Goal: Task Accomplishment & Management: Manage account settings

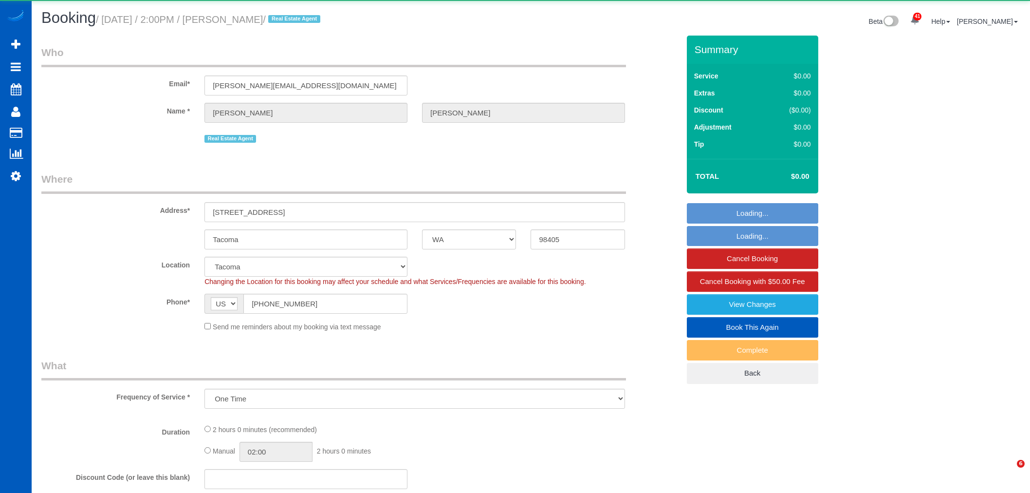
select select "WA"
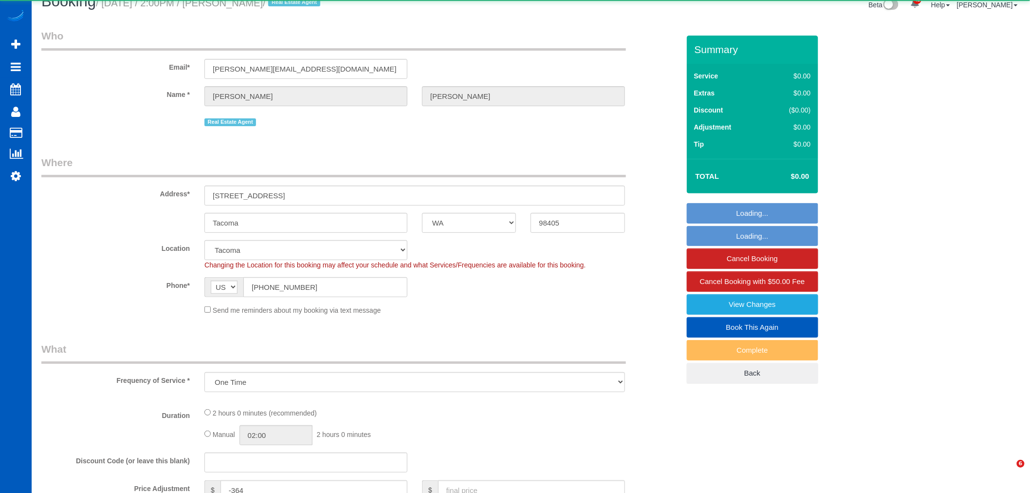
select select "object:3207"
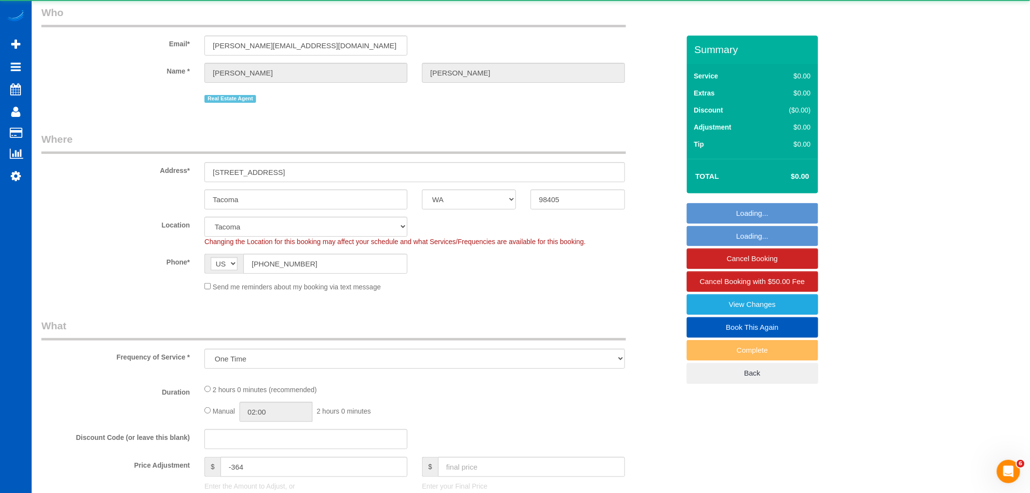
scroll to position [310, 0]
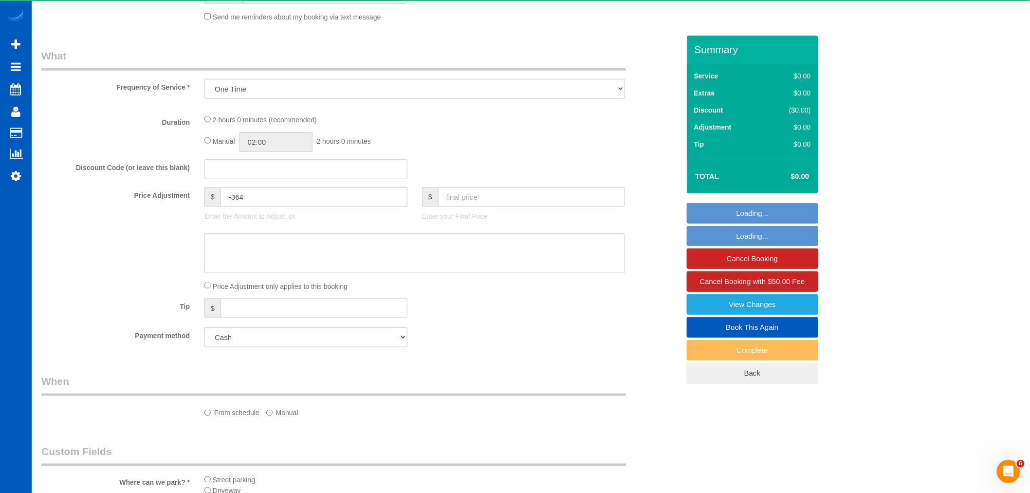
select select "199"
select select "spot6"
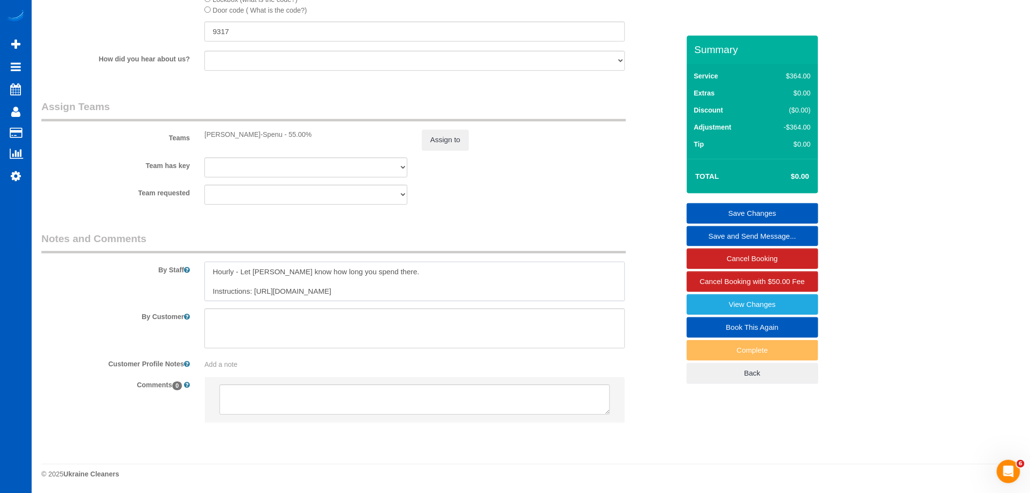
scroll to position [10, 0]
drag, startPoint x: 254, startPoint y: 290, endPoint x: 460, endPoint y: 312, distance: 207.6
click at [460, 312] on sui-booking-comments "By Staff By Customer Customer Profile Notes Add a note Comments 0" at bounding box center [360, 331] width 638 height 201
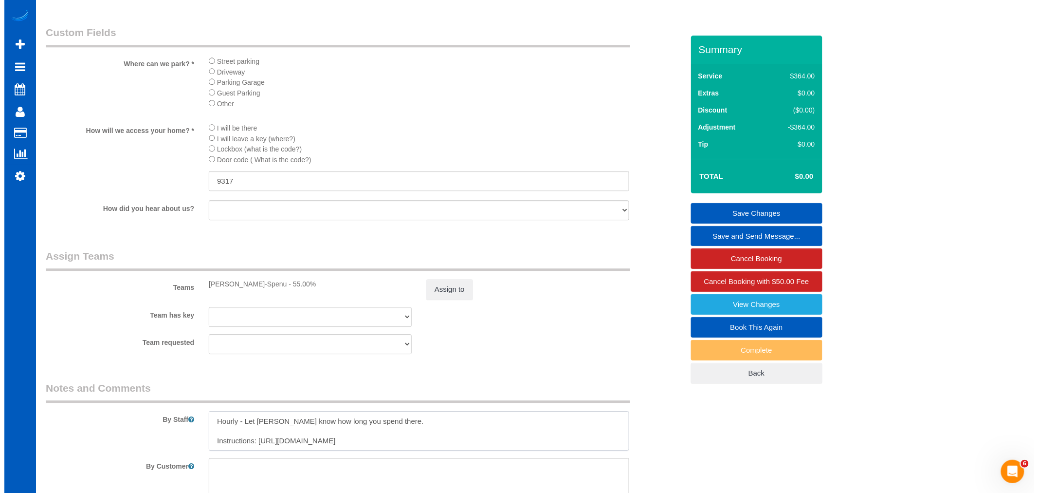
scroll to position [1041, 0]
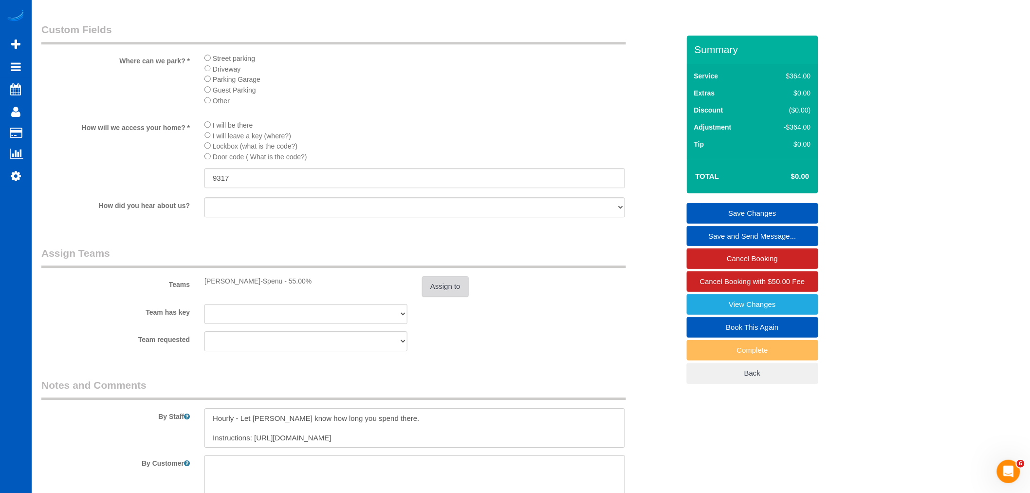
click at [451, 296] on button "Assign to" at bounding box center [445, 286] width 47 height 20
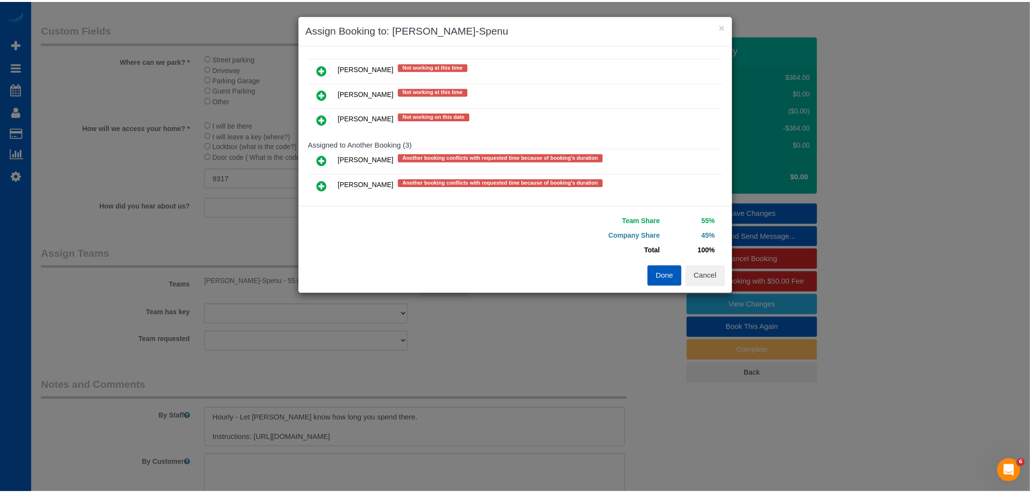
scroll to position [216, 0]
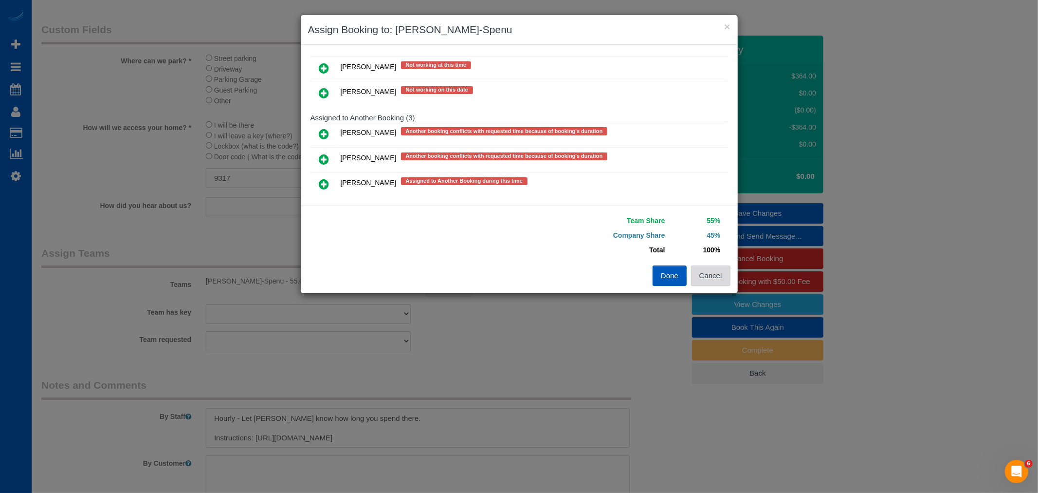
click at [726, 273] on button "Cancel" at bounding box center [710, 275] width 39 height 20
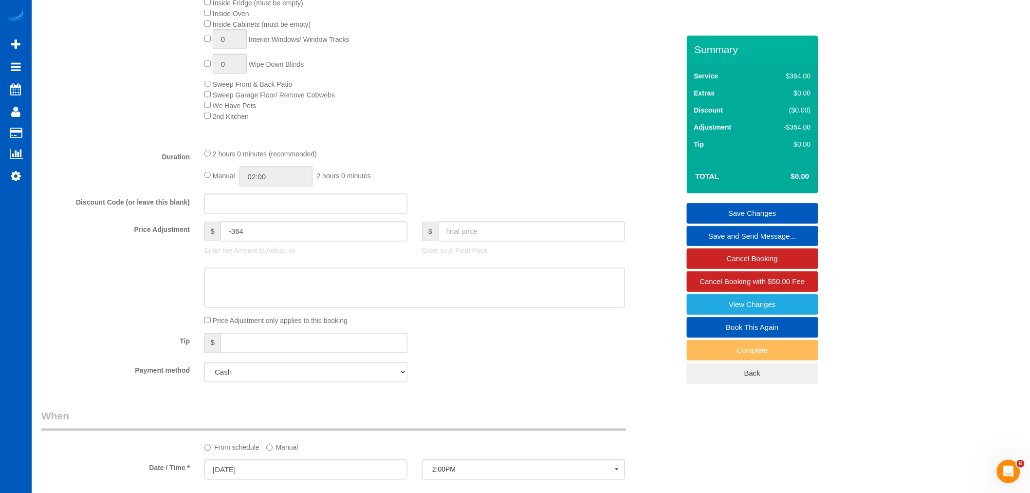
scroll to position [554, 0]
click at [499, 237] on input "text" at bounding box center [531, 232] width 187 height 20
type input "0"
click at [465, 242] on input "text" at bounding box center [531, 232] width 187 height 20
drag, startPoint x: 311, startPoint y: 237, endPoint x: 57, endPoint y: 244, distance: 254.6
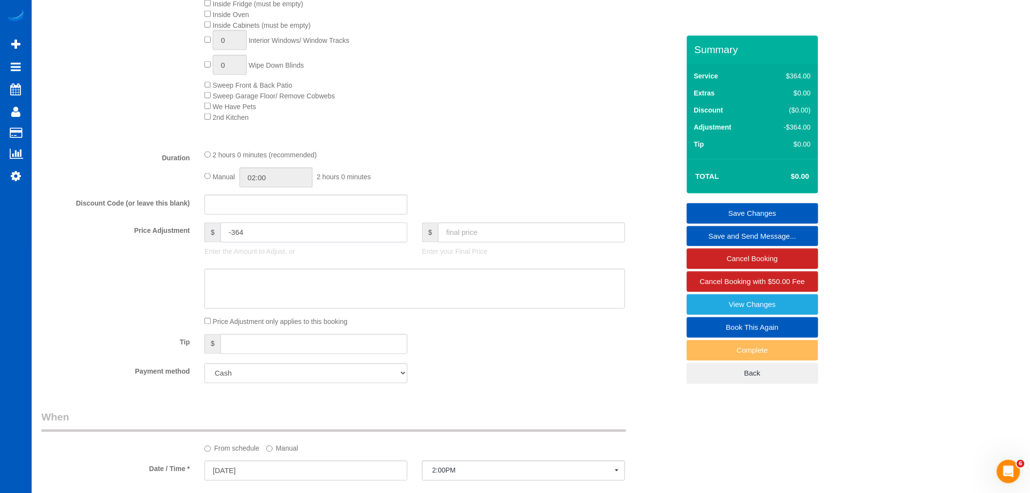
click at [57, 244] on div "Price Adjustment $ -364 Enter the Amount to Adjust, or $ Enter your Final Price" at bounding box center [360, 241] width 653 height 39
type input "0"
click at [571, 122] on div "Inside Fridge (must be empty) Inside Oven Inside Cabinets (must be empty) 0 Int…" at bounding box center [441, 60] width 489 height 124
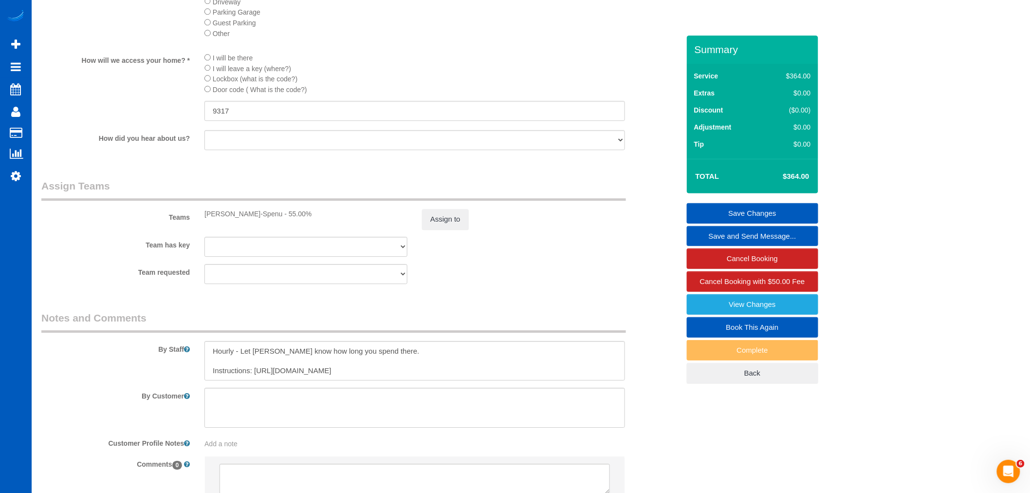
scroll to position [1203, 0]
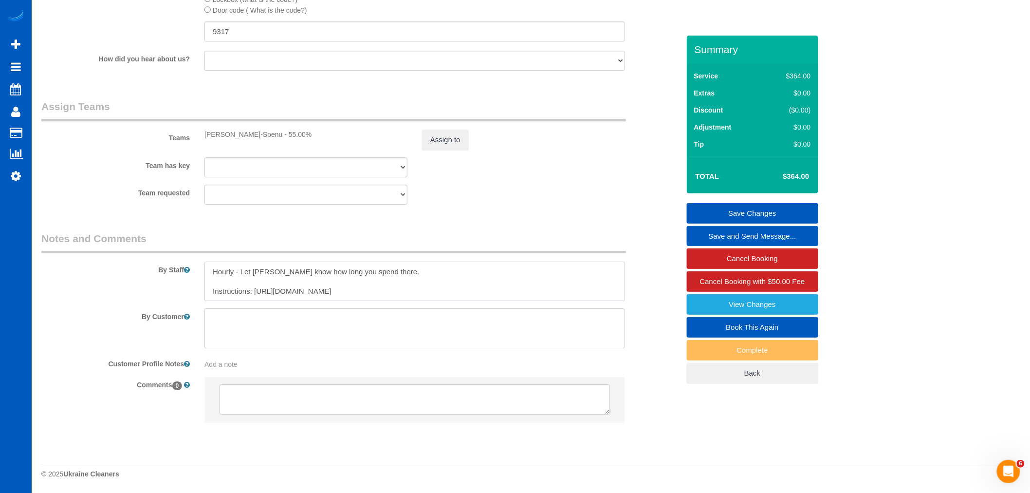
click at [401, 269] on textarea at bounding box center [414, 281] width 421 height 40
click at [389, 283] on textarea at bounding box center [414, 281] width 421 height 40
drag, startPoint x: 226, startPoint y: 277, endPoint x: 190, endPoint y: 264, distance: 37.9
click at [190, 264] on div "By Staff" at bounding box center [360, 266] width 653 height 70
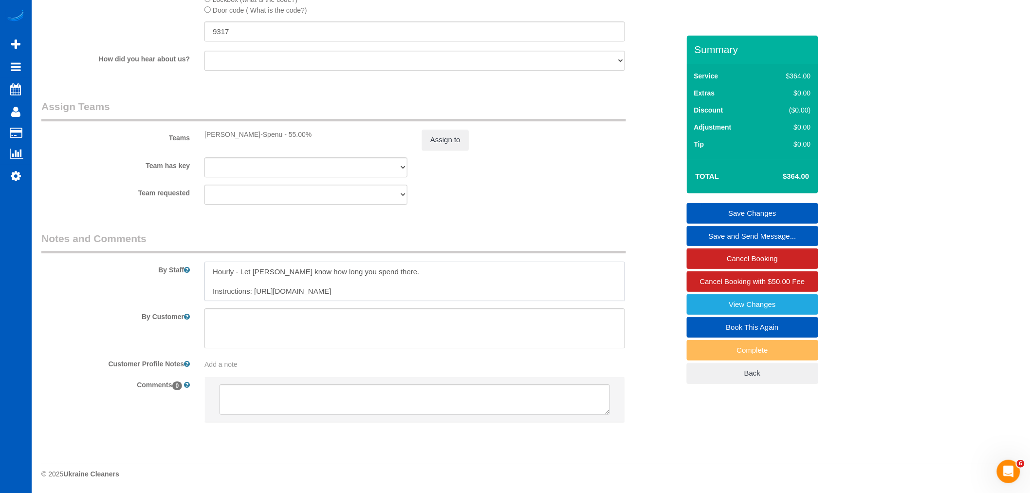
click at [225, 281] on textarea at bounding box center [414, 281] width 421 height 40
drag, startPoint x: 225, startPoint y: 281, endPoint x: 210, endPoint y: 268, distance: 20.0
click at [210, 268] on textarea at bounding box center [414, 281] width 421 height 40
type textarea "Instructions: [URL][DOMAIN_NAME]"
click at [411, 303] on sui-booking-comments "By Staff By Customer Customer Profile Notes Add a note Comments 0" at bounding box center [360, 331] width 638 height 201
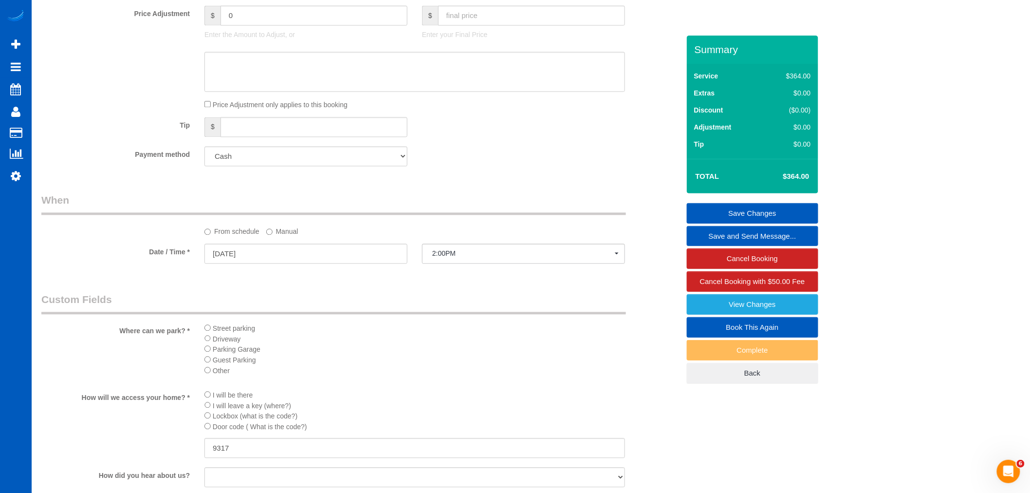
scroll to position [500, 0]
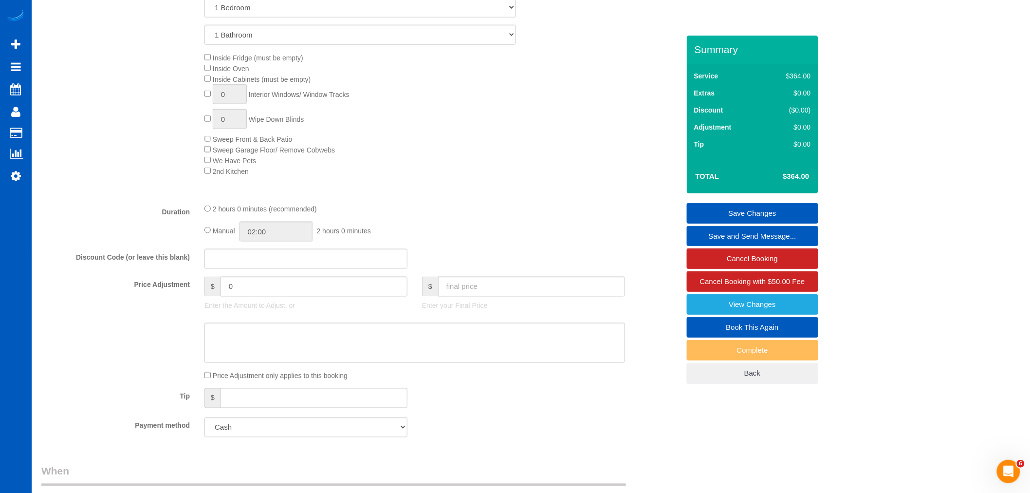
click at [540, 158] on div "Inside Fridge (must be empty) Inside Oven Inside Cabinets (must be empty) 0 Int…" at bounding box center [441, 114] width 489 height 124
click at [304, 296] on input "0" at bounding box center [313, 286] width 187 height 20
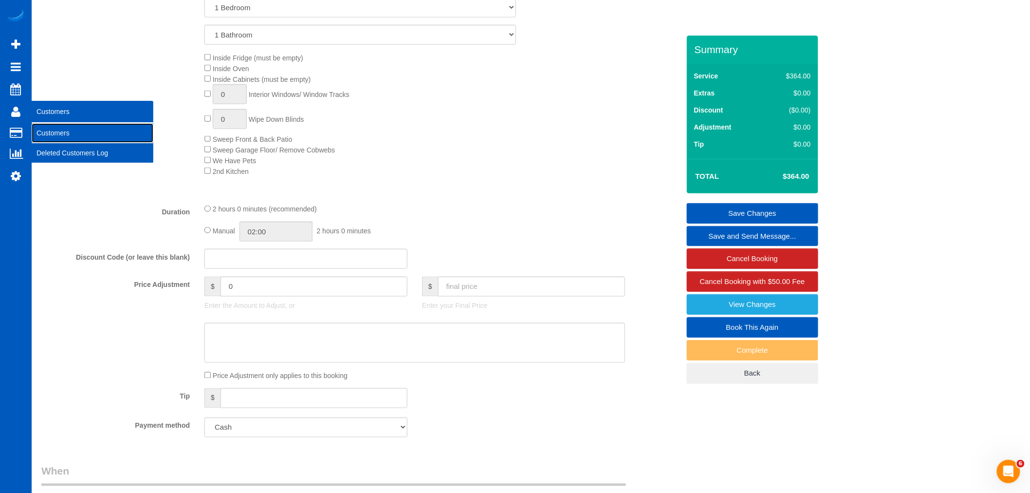
click at [43, 128] on link "Customers" at bounding box center [93, 132] width 122 height 19
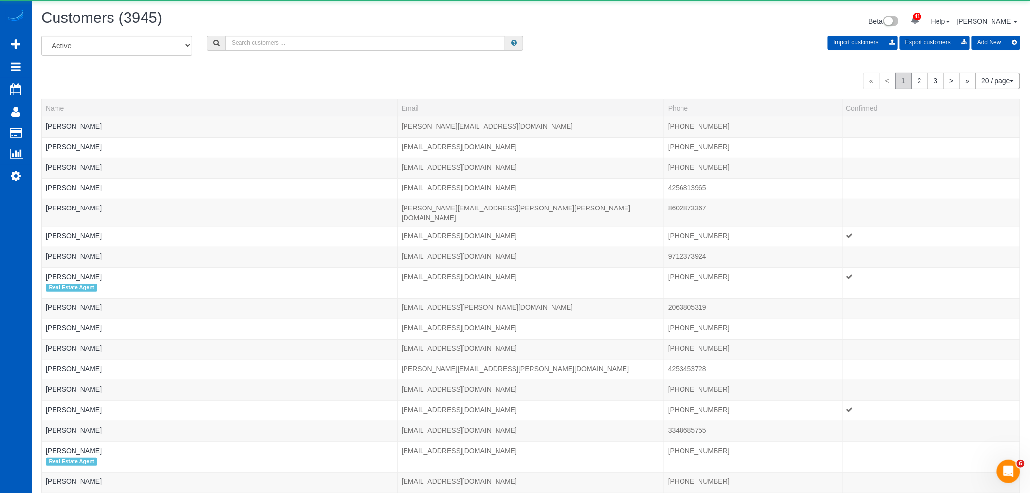
click at [245, 34] on div "Customers (3945) Beta 41 Your Notifications You have 0 alerts × You have 3 to c…" at bounding box center [530, 23] width 993 height 26
click at [245, 48] on input "text" at bounding box center [365, 43] width 280 height 15
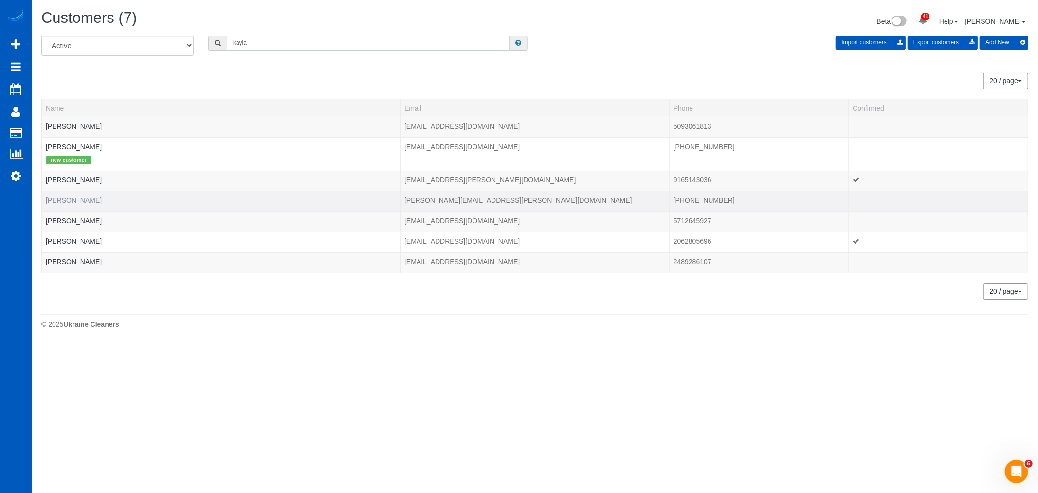
type input "kayla"
click at [73, 202] on link "[PERSON_NAME]" at bounding box center [74, 200] width 56 height 8
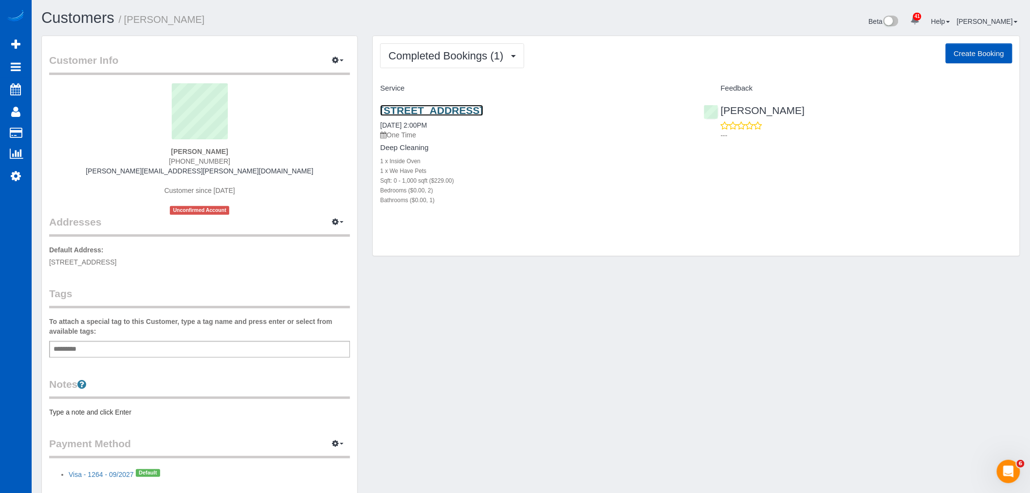
click at [449, 109] on link "[STREET_ADDRESS]" at bounding box center [431, 110] width 103 height 11
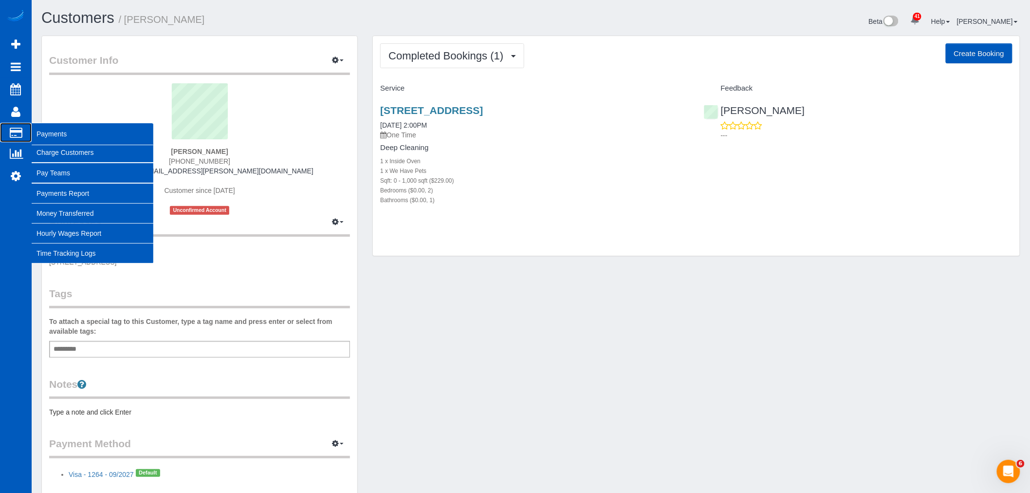
click at [41, 129] on span "Payments" at bounding box center [93, 134] width 122 height 22
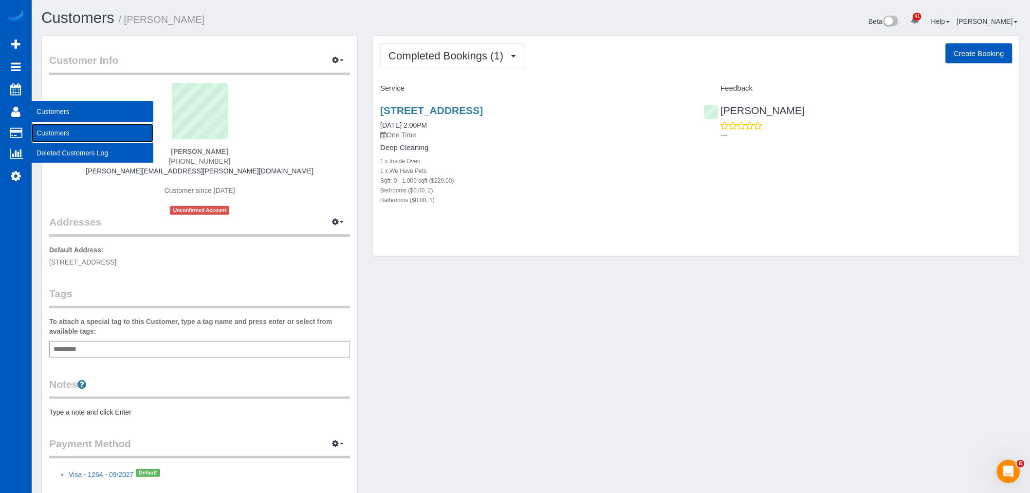
click at [58, 128] on link "Customers" at bounding box center [93, 132] width 122 height 19
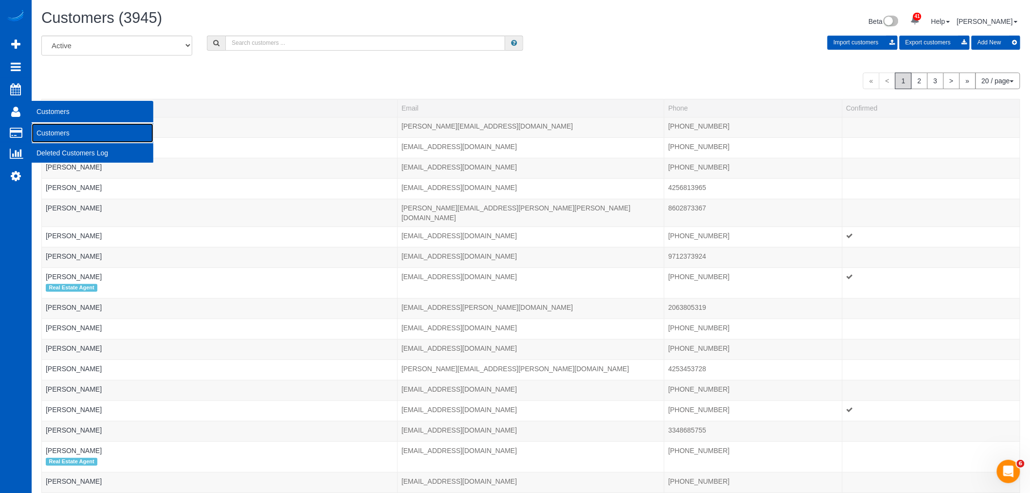
click at [67, 133] on link "Customers" at bounding box center [93, 132] width 122 height 19
click at [49, 130] on link "Customers" at bounding box center [93, 132] width 122 height 19
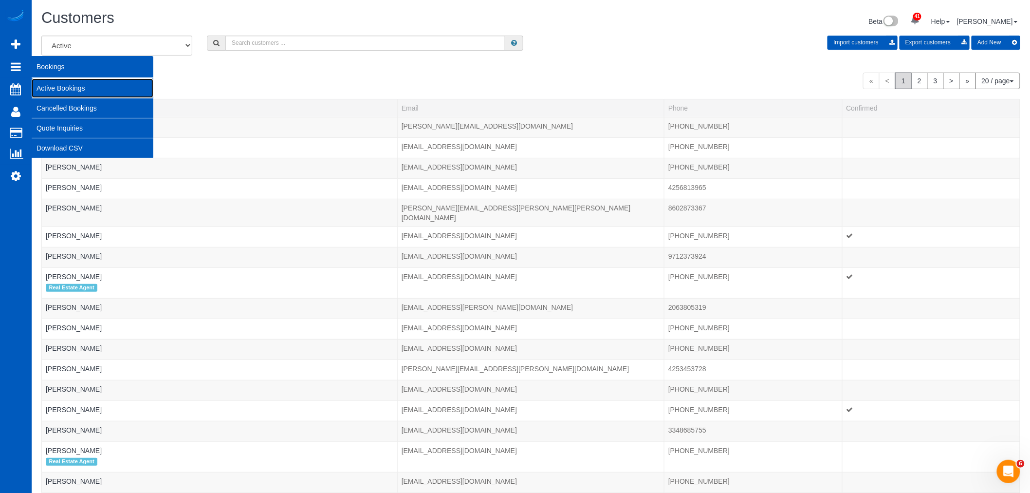
click at [91, 89] on link "Active Bookings" at bounding box center [93, 87] width 122 height 19
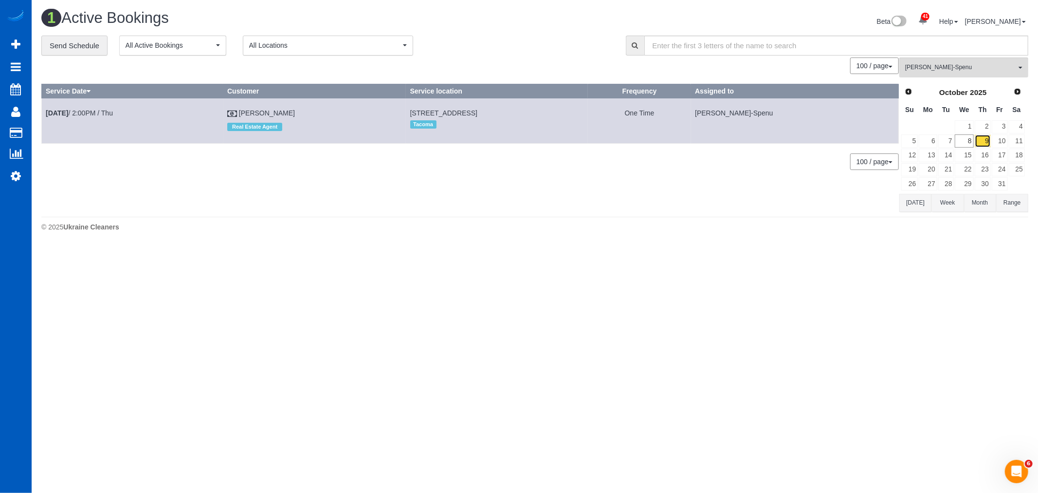
click at [984, 140] on link "9" at bounding box center [983, 140] width 16 height 13
click at [961, 139] on link "8" at bounding box center [964, 140] width 18 height 13
click at [983, 141] on link "9" at bounding box center [983, 140] width 16 height 13
click at [960, 79] on div "[PERSON_NAME]-Spenu All Teams Remove Team Filters [PERSON_NAME] [PERSON_NAME] A…" at bounding box center [963, 134] width 129 height 154
click at [958, 72] on span "[PERSON_NAME]-Spenu" at bounding box center [960, 67] width 111 height 8
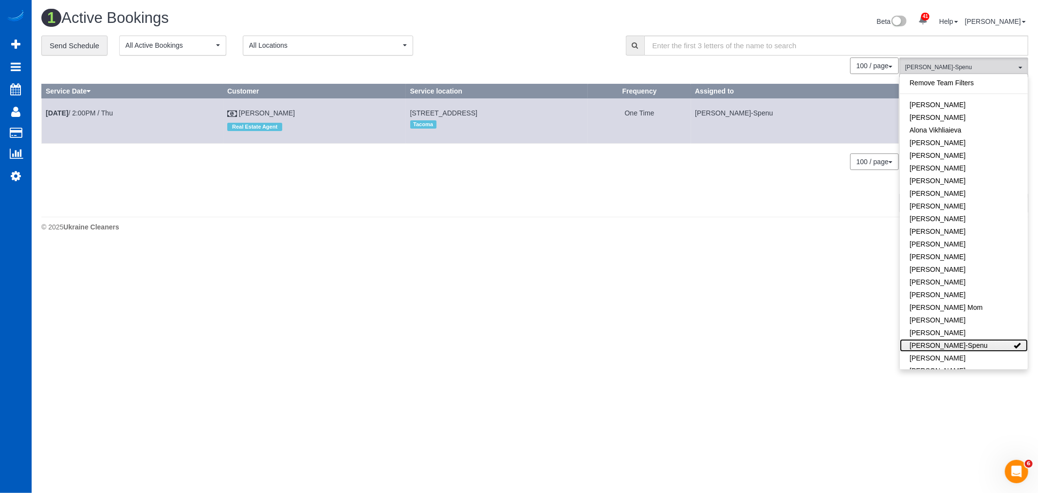
click at [976, 346] on link "[PERSON_NAME]-Spenu" at bounding box center [964, 345] width 128 height 13
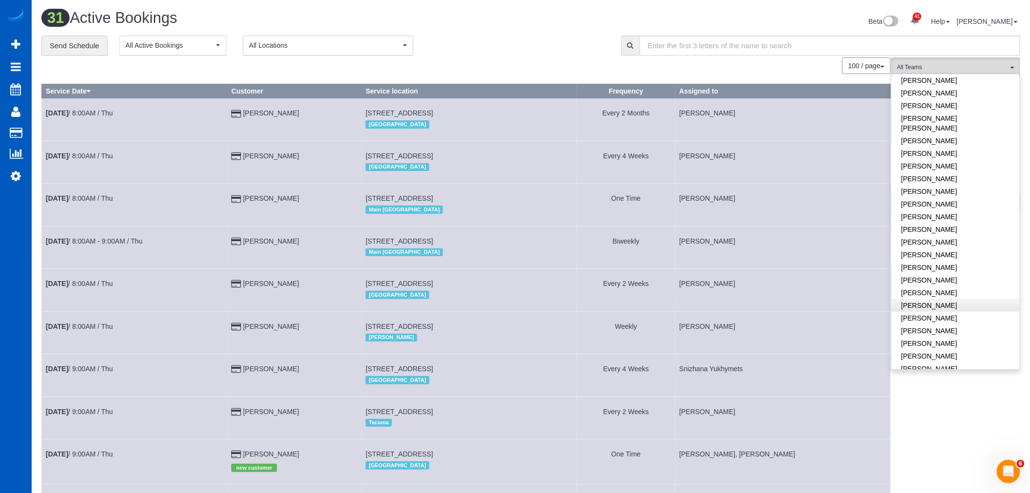
scroll to position [432, 0]
click at [934, 309] on link "[PERSON_NAME]" at bounding box center [956, 315] width 128 height 13
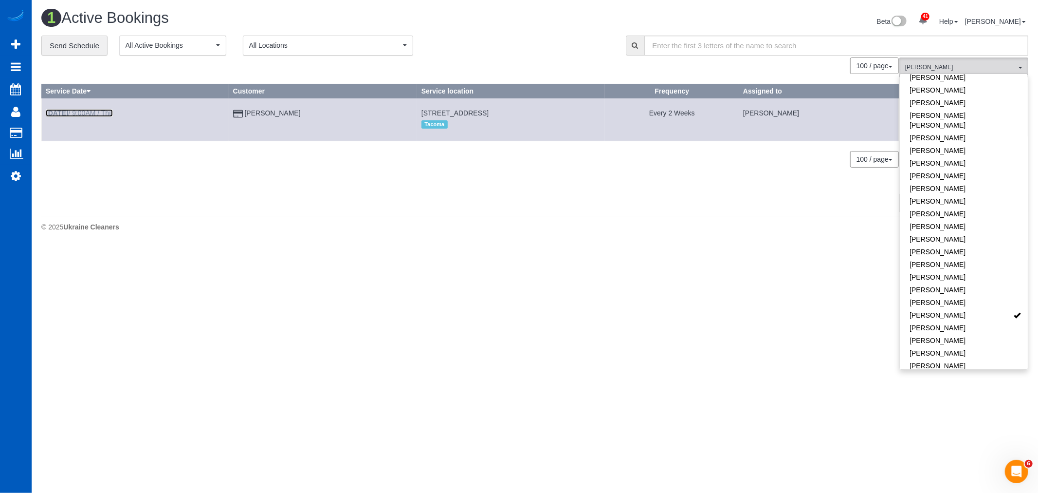
click at [68, 115] on b "[DATE]" at bounding box center [57, 113] width 22 height 8
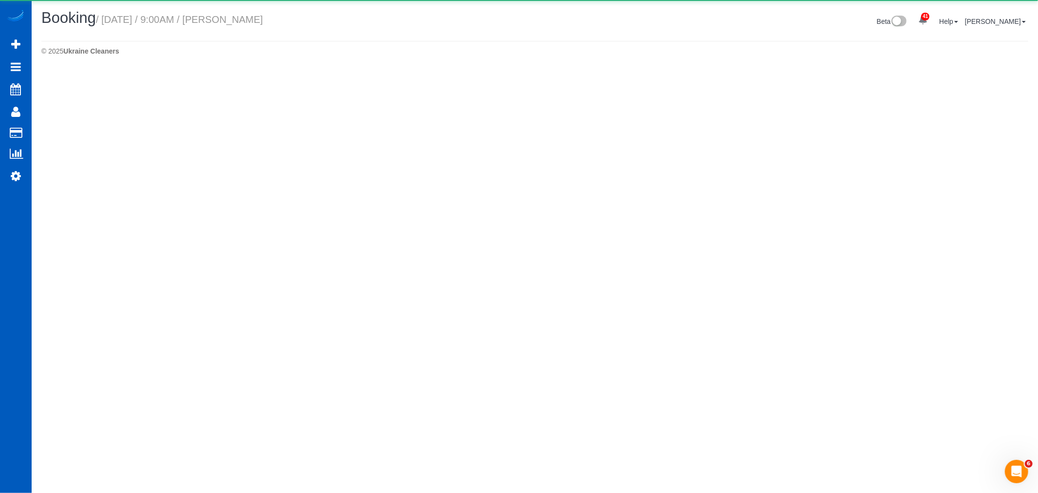
select select "WA"
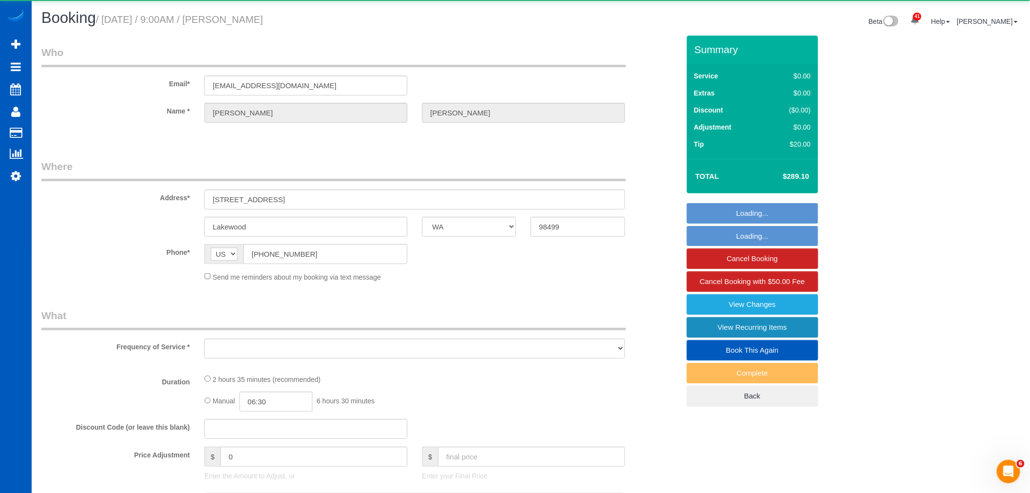
select select "string:fspay-9be8e29a-e6e8-49d8-b6d6-e34c143ea881"
select select "object:5394"
select select "199"
select select "2501"
select select "4"
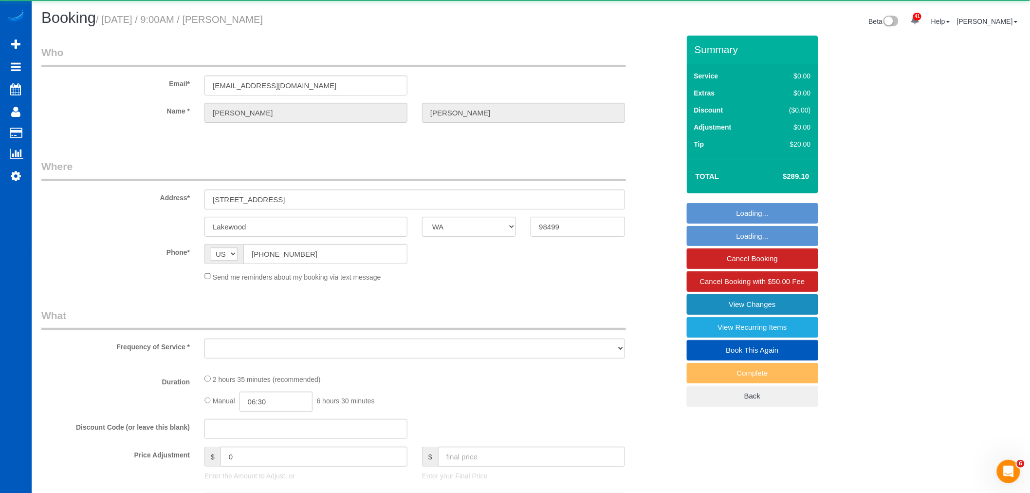
select select "3"
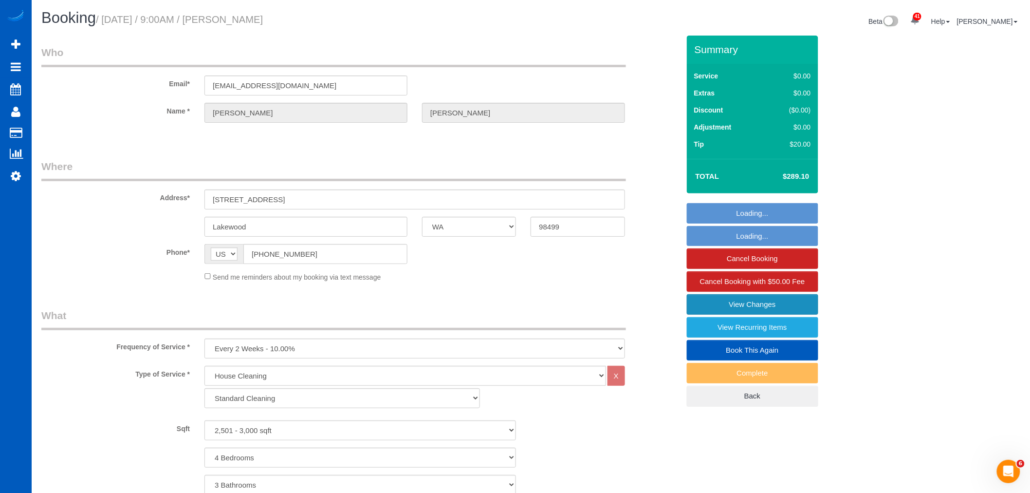
click at [764, 306] on link "View Changes" at bounding box center [752, 304] width 131 height 20
select select "object:5630"
select select "2501"
select select "4"
select select "3"
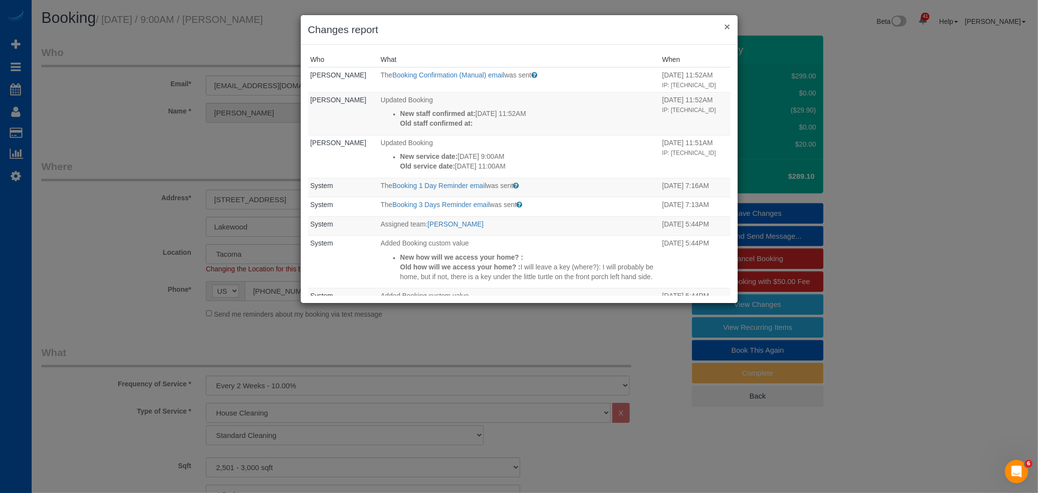
click at [725, 28] on button "×" at bounding box center [727, 26] width 6 height 10
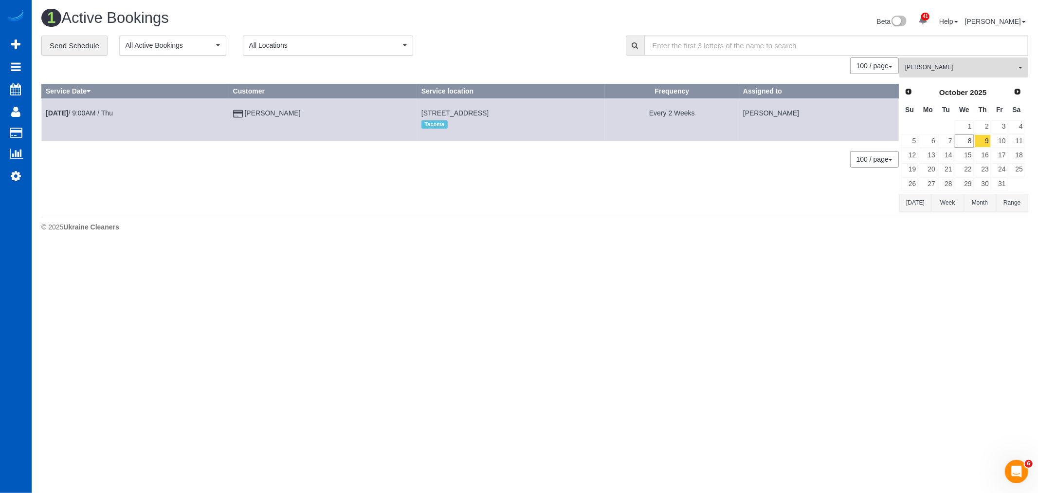
click at [935, 66] on span "[PERSON_NAME]" at bounding box center [960, 67] width 111 height 8
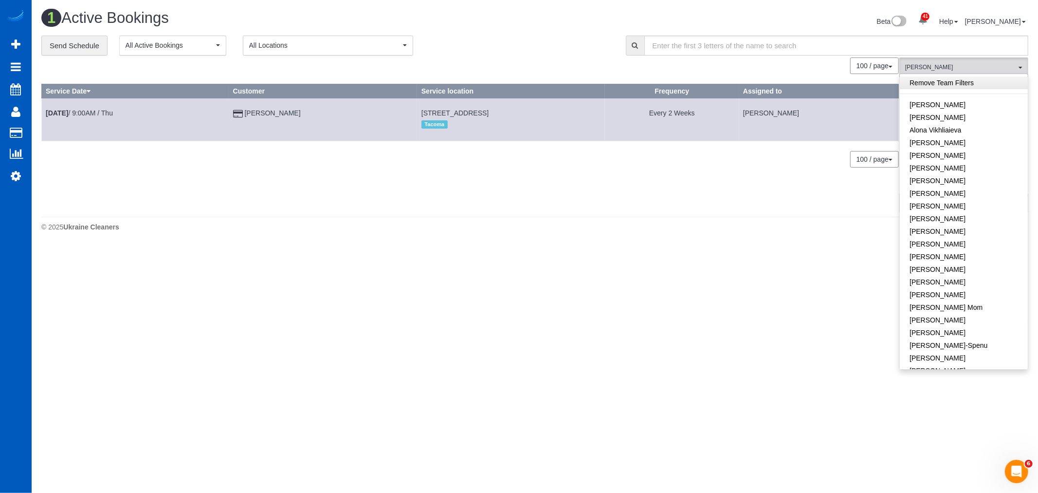
click at [955, 88] on link "Remove Team Filters" at bounding box center [964, 82] width 128 height 13
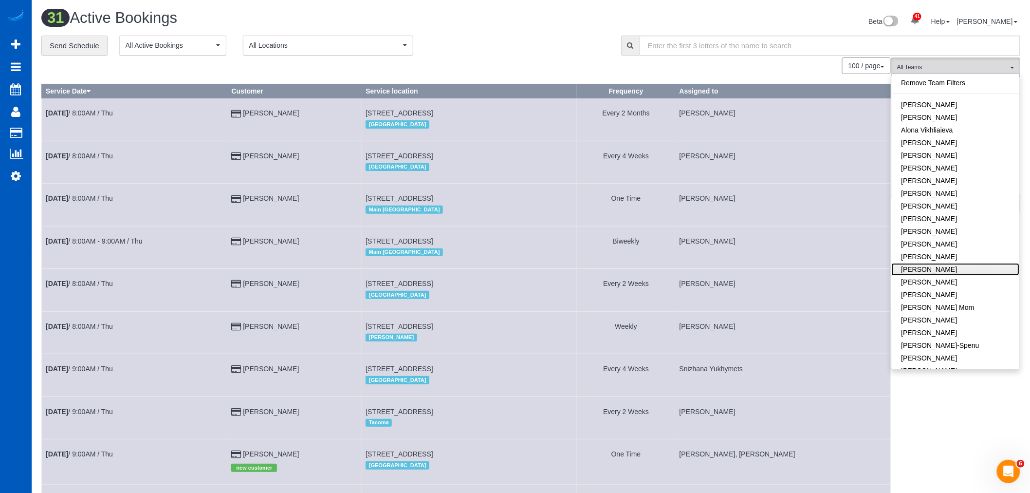
click at [948, 272] on link "[PERSON_NAME]" at bounding box center [956, 269] width 128 height 13
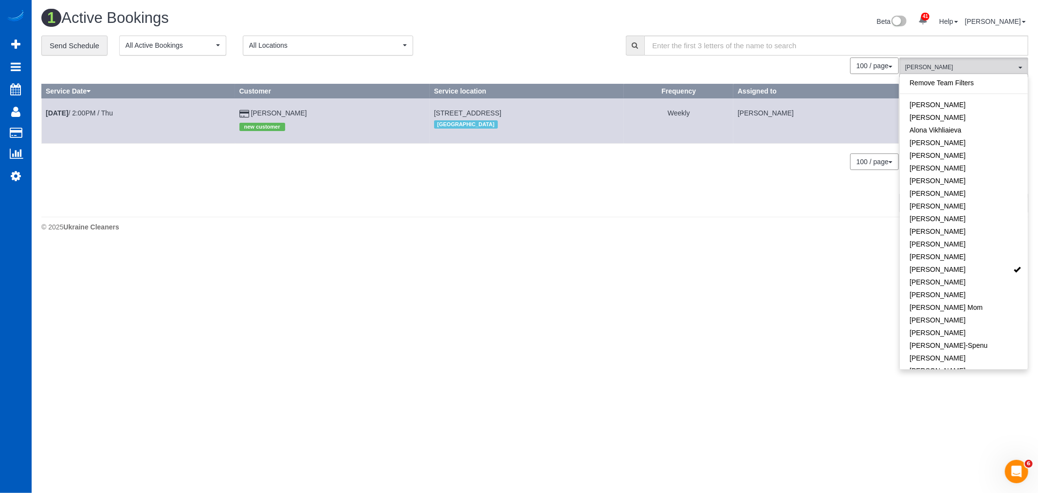
click at [71, 107] on td "[DATE] 2:00PM / Thu" at bounding box center [139, 120] width 194 height 45
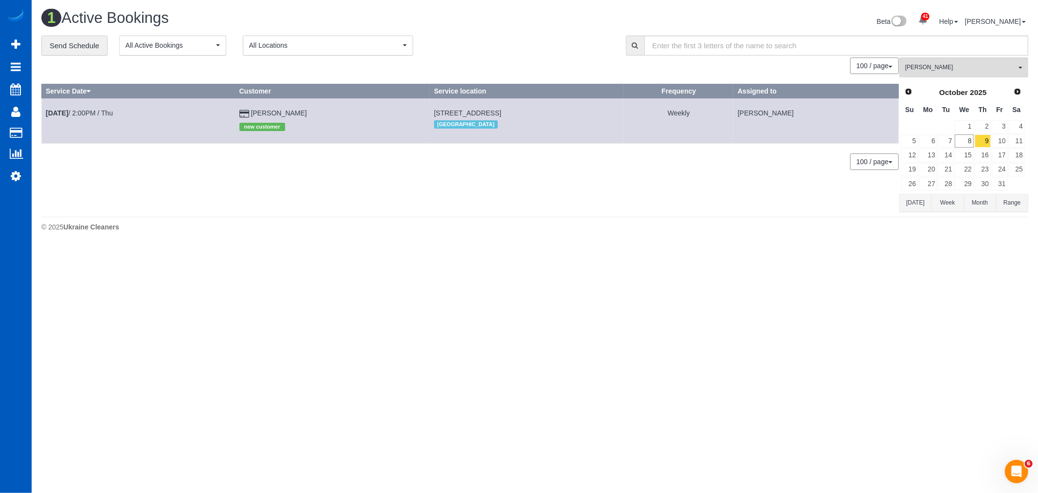
click at [75, 118] on td "[DATE] 2:00PM / Thu" at bounding box center [139, 120] width 194 height 45
click at [80, 113] on link "[DATE] 2:00PM / Thu" at bounding box center [79, 113] width 67 height 8
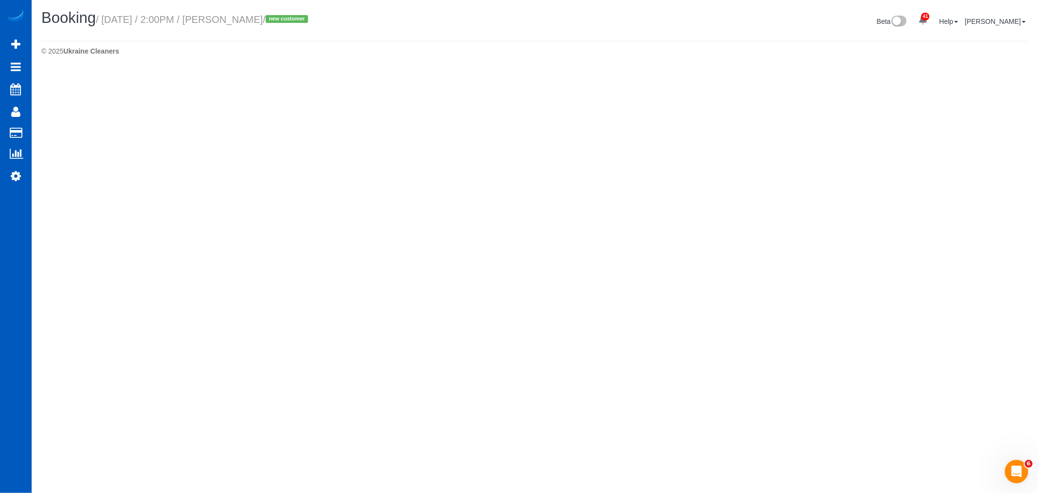
select select "WA"
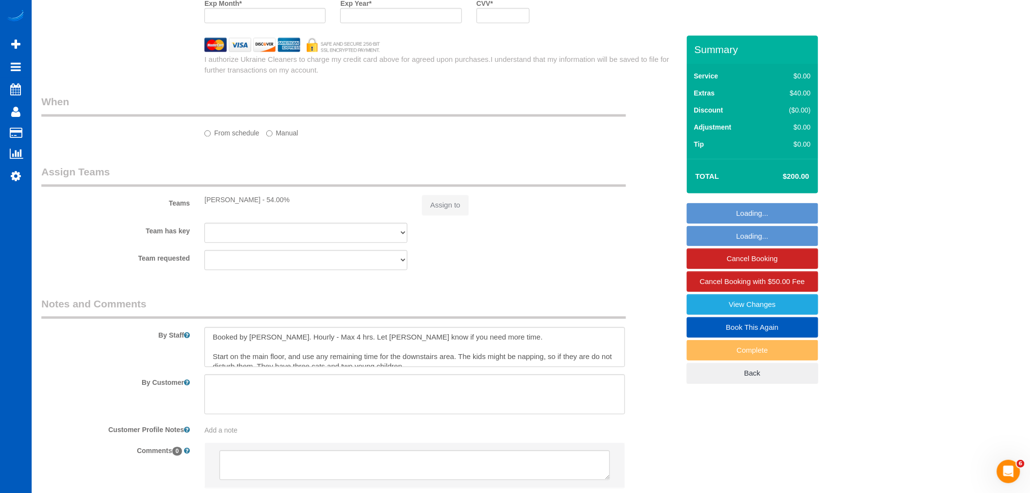
select select "object:6854"
select select "string:fspay-8f1c3663-7b86-434f-b946-7a01001eb11b"
select select "199"
select select "4001"
select select "5"
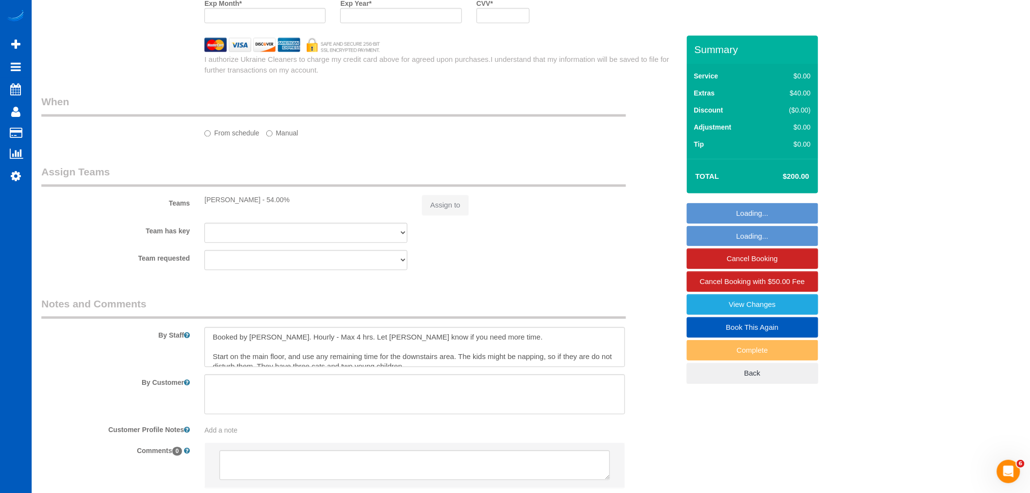
select select "3"
select select "spot23"
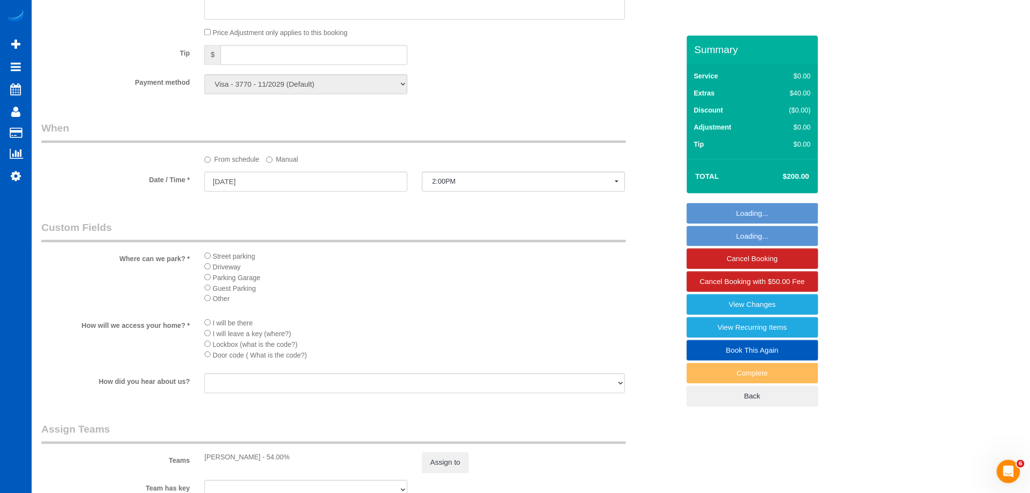
select select "object:7191"
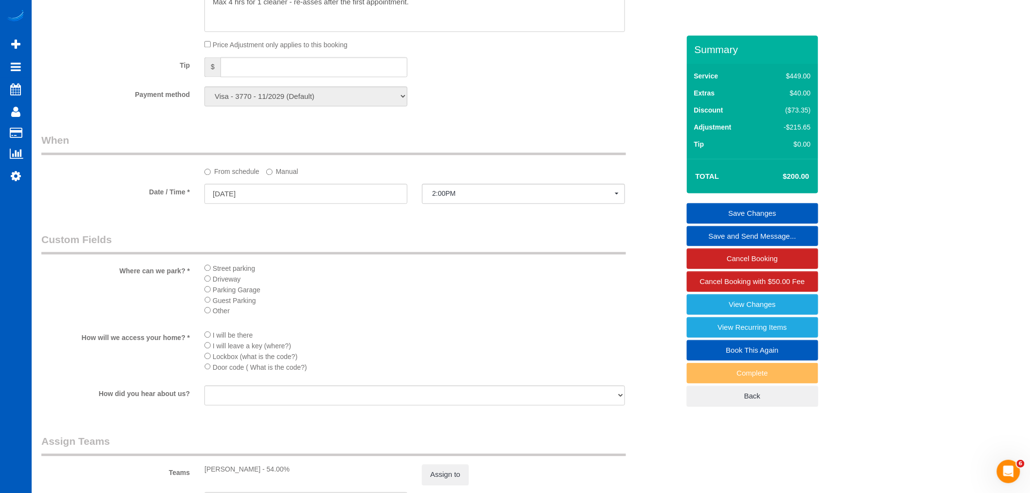
scroll to position [721, 0]
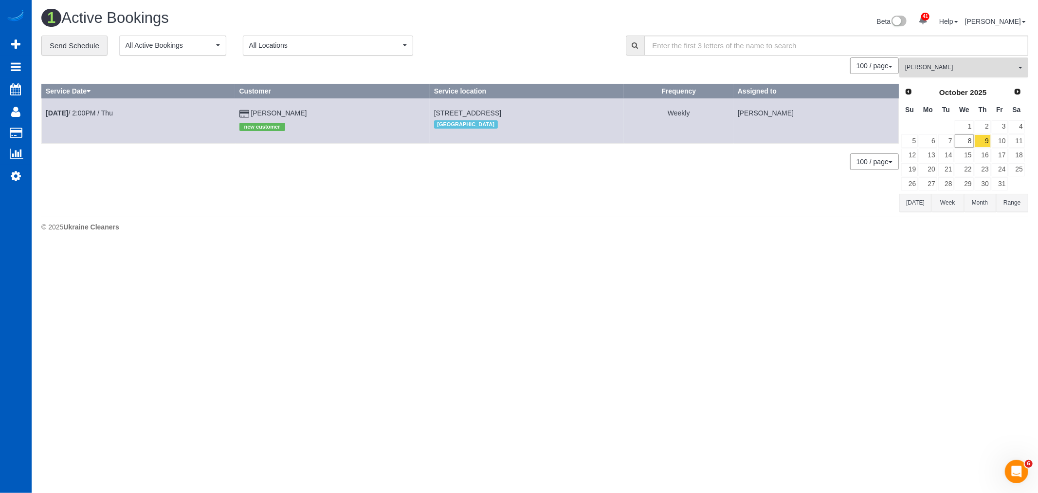
drag, startPoint x: 959, startPoint y: 65, endPoint x: 959, endPoint y: 83, distance: 18.5
click at [959, 65] on span "[PERSON_NAME]" at bounding box center [960, 67] width 111 height 8
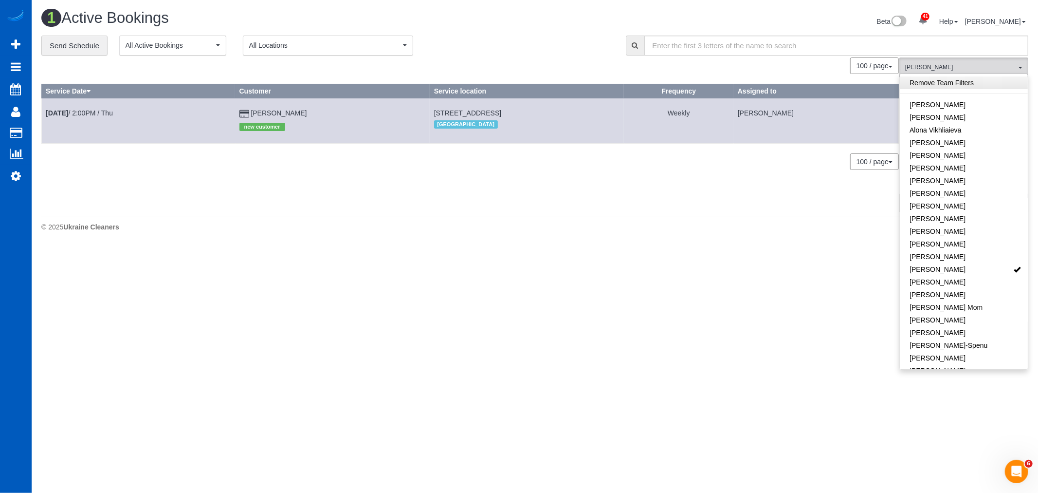
click at [956, 83] on link "Remove Team Filters" at bounding box center [964, 82] width 128 height 13
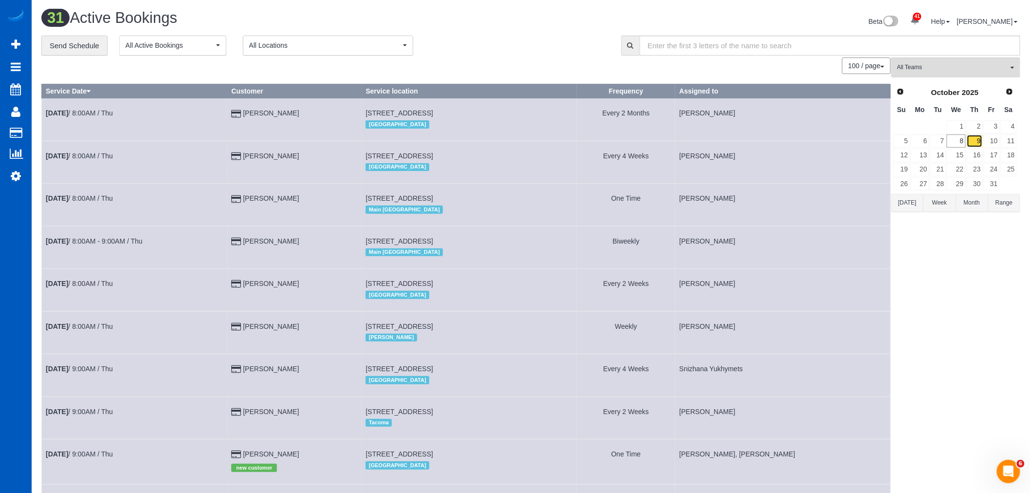
click at [977, 138] on link "9" at bounding box center [975, 140] width 16 height 13
click at [960, 139] on link "8" at bounding box center [956, 140] width 18 height 13
click at [977, 144] on link "9" at bounding box center [975, 140] width 16 height 13
click at [950, 73] on button "All Teams" at bounding box center [955, 67] width 129 height 20
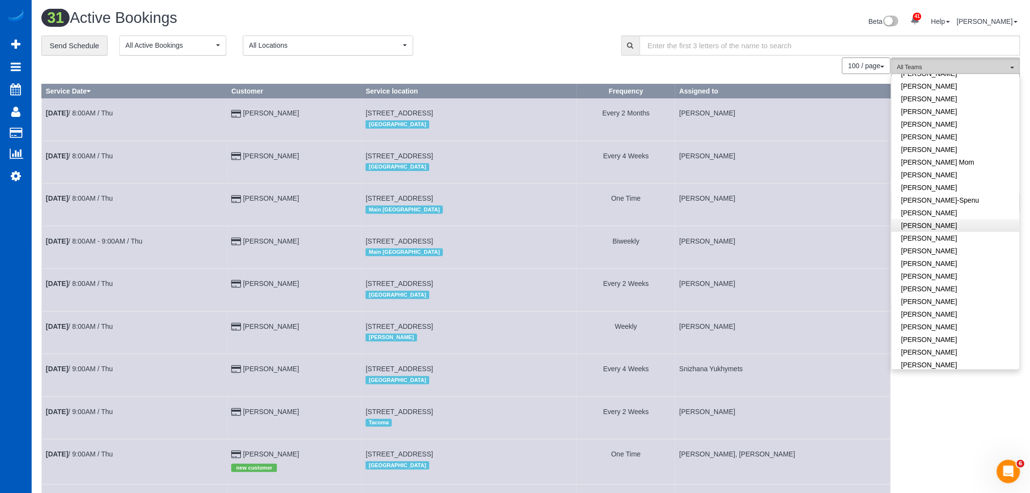
scroll to position [162, 0]
click at [957, 182] on link "[PERSON_NAME]-Spenu" at bounding box center [956, 183] width 128 height 13
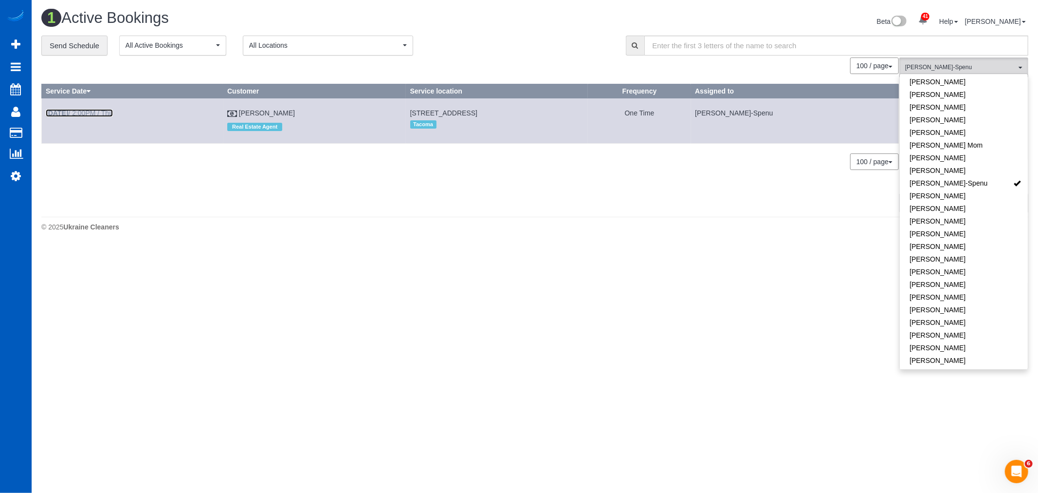
click at [108, 113] on link "[DATE] 2:00PM / Thu" at bounding box center [79, 113] width 67 height 8
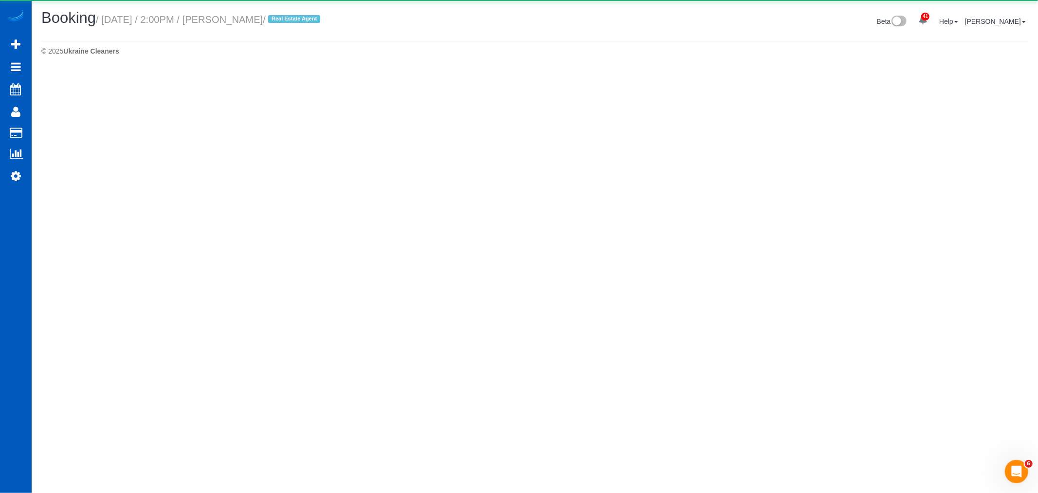
select select "WA"
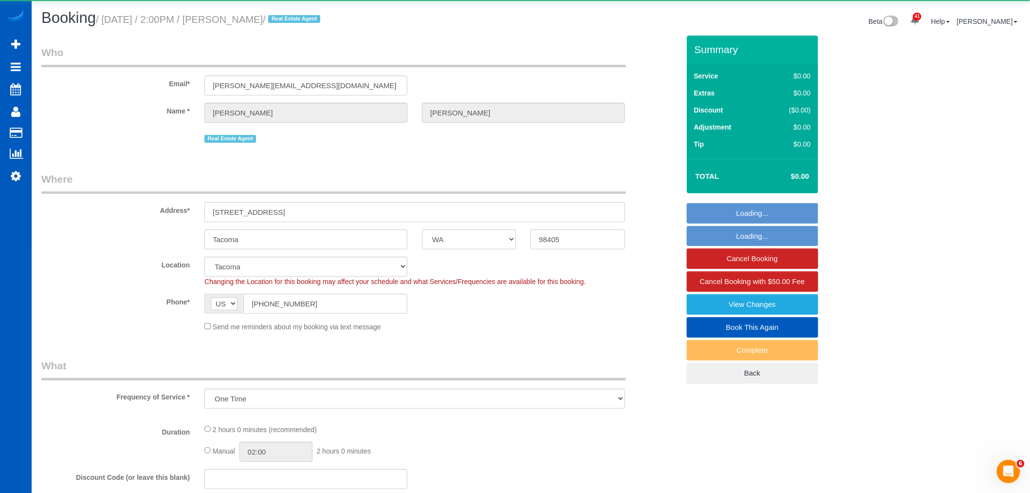
select select "object:9766"
select select "199"
select select "spot36"
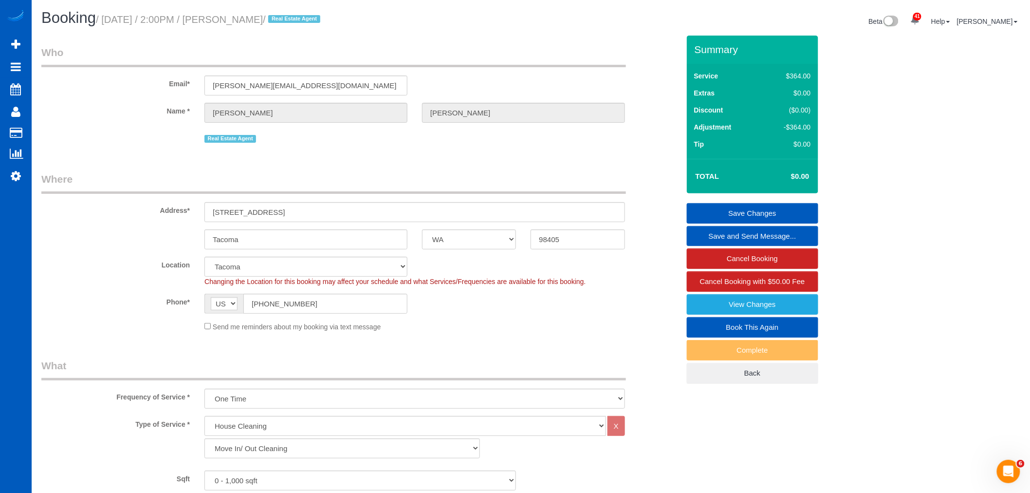
drag, startPoint x: 45, startPoint y: 132, endPoint x: 128, endPoint y: 95, distance: 90.6
click at [45, 132] on link "Customers" at bounding box center [93, 132] width 122 height 19
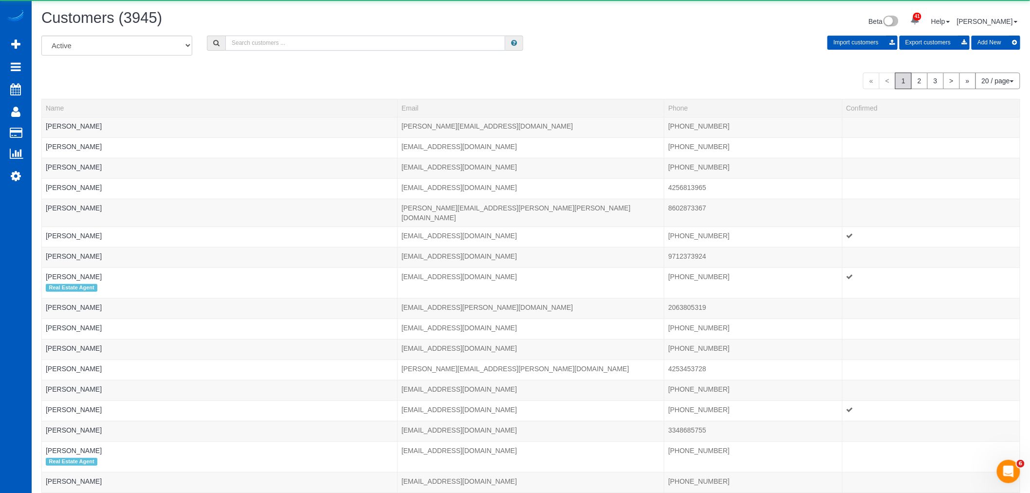
click at [280, 46] on input "text" at bounding box center [365, 43] width 280 height 15
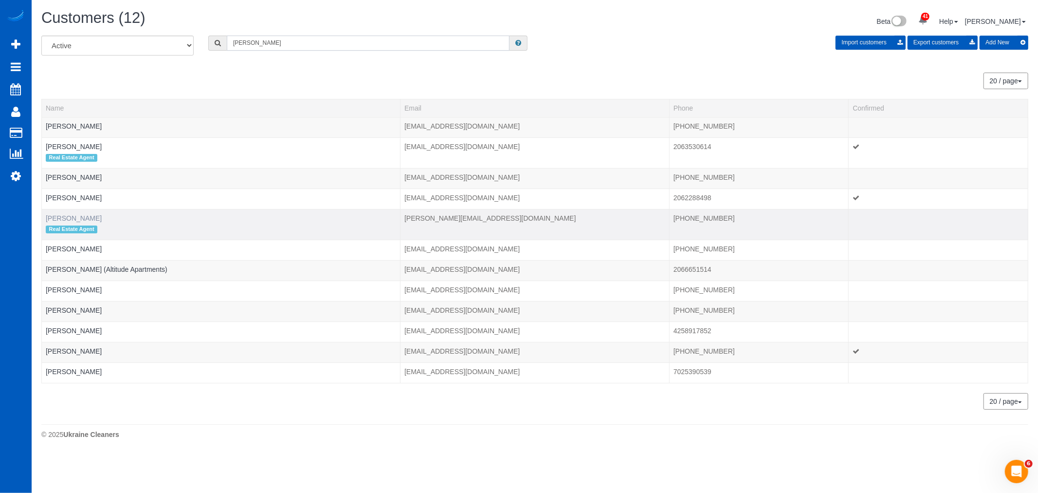
type input "[PERSON_NAME]"
click at [86, 222] on link "[PERSON_NAME]" at bounding box center [74, 218] width 56 height 8
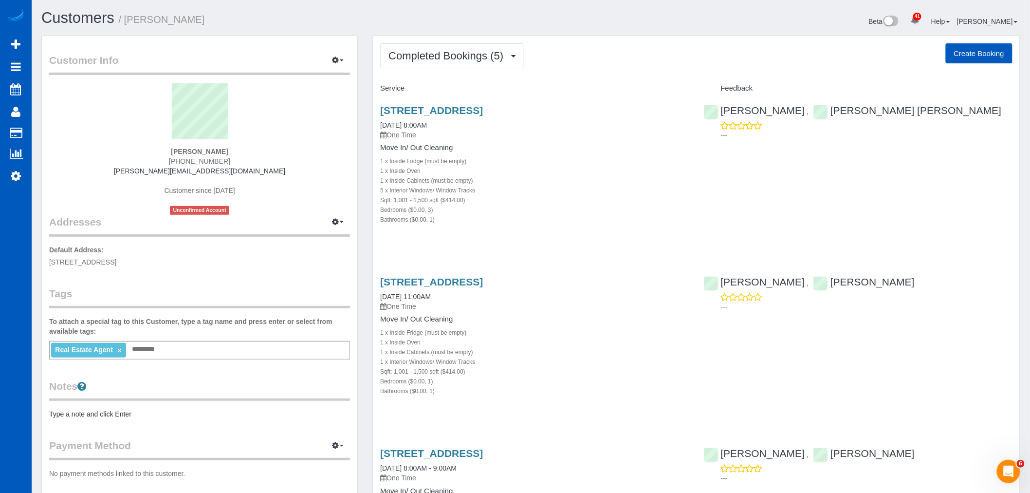
drag, startPoint x: 466, startPoint y: 76, endPoint x: 459, endPoint y: 57, distance: 19.5
click at [459, 51] on span "Completed Bookings (5)" at bounding box center [448, 56] width 120 height 12
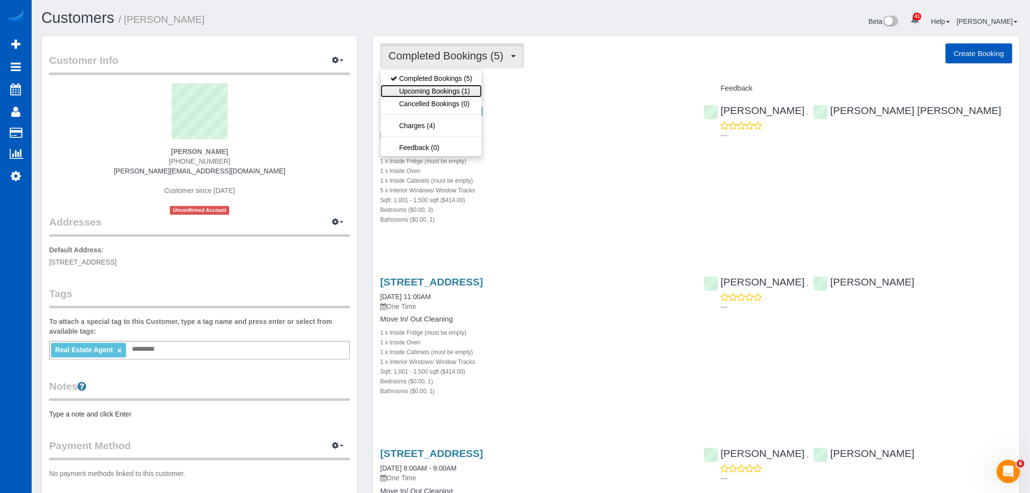
click at [443, 92] on link "Upcoming Bookings (1)" at bounding box center [431, 91] width 101 height 13
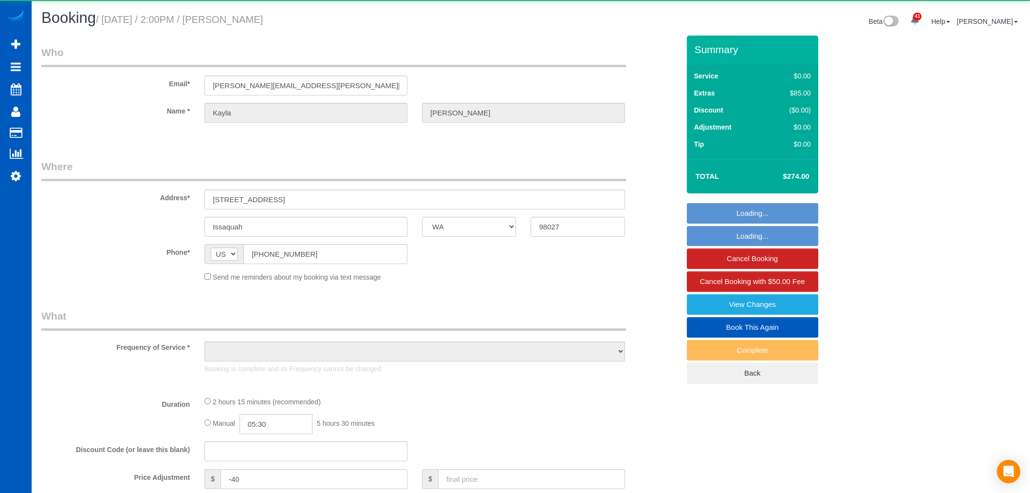
select select "WA"
select select "object:1142"
select select "199"
select select "2"
select select "spot1"
